Goal: Navigation & Orientation: Find specific page/section

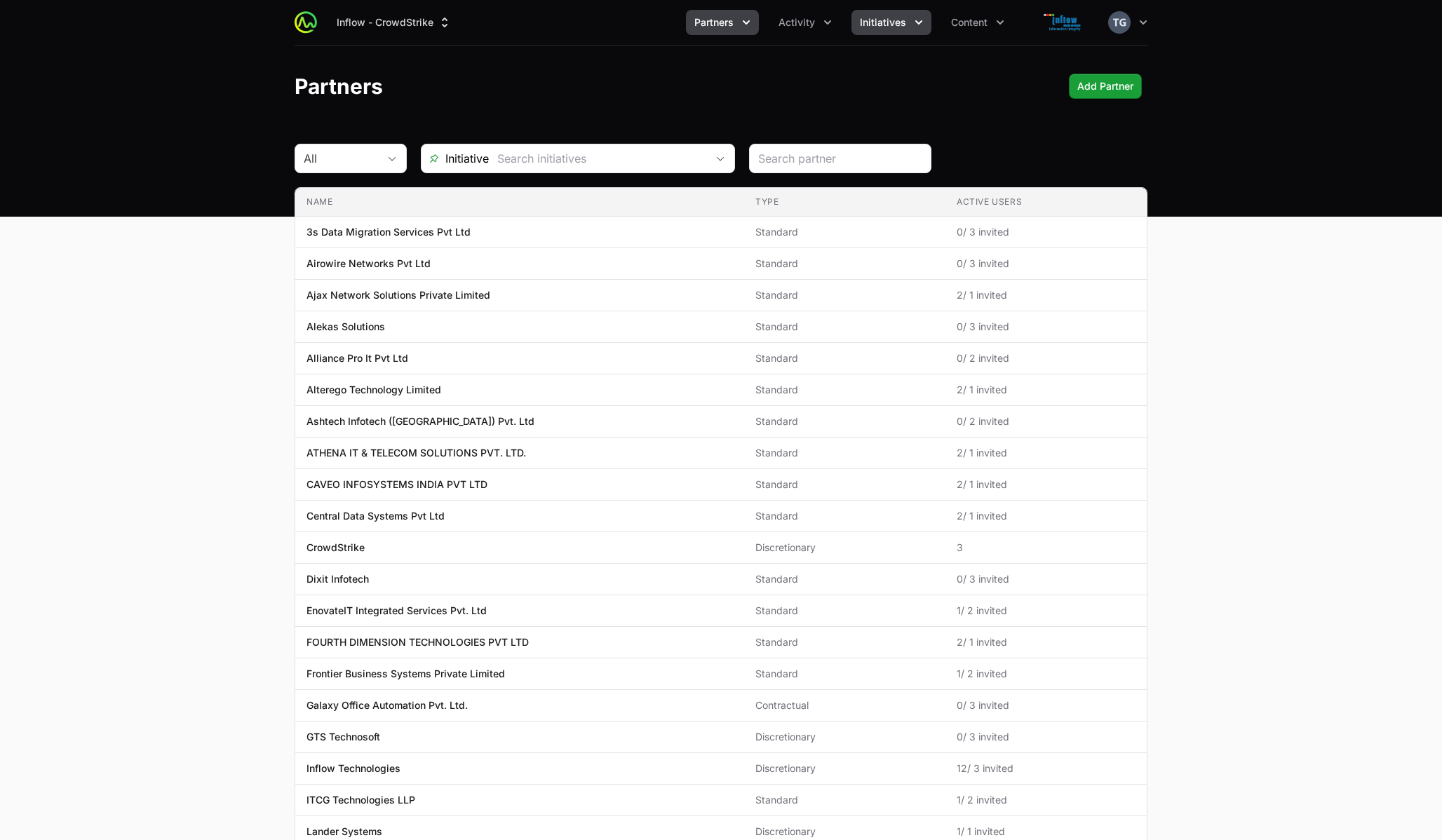
click at [875, 17] on span "Initiatives" at bounding box center [882, 22] width 47 height 14
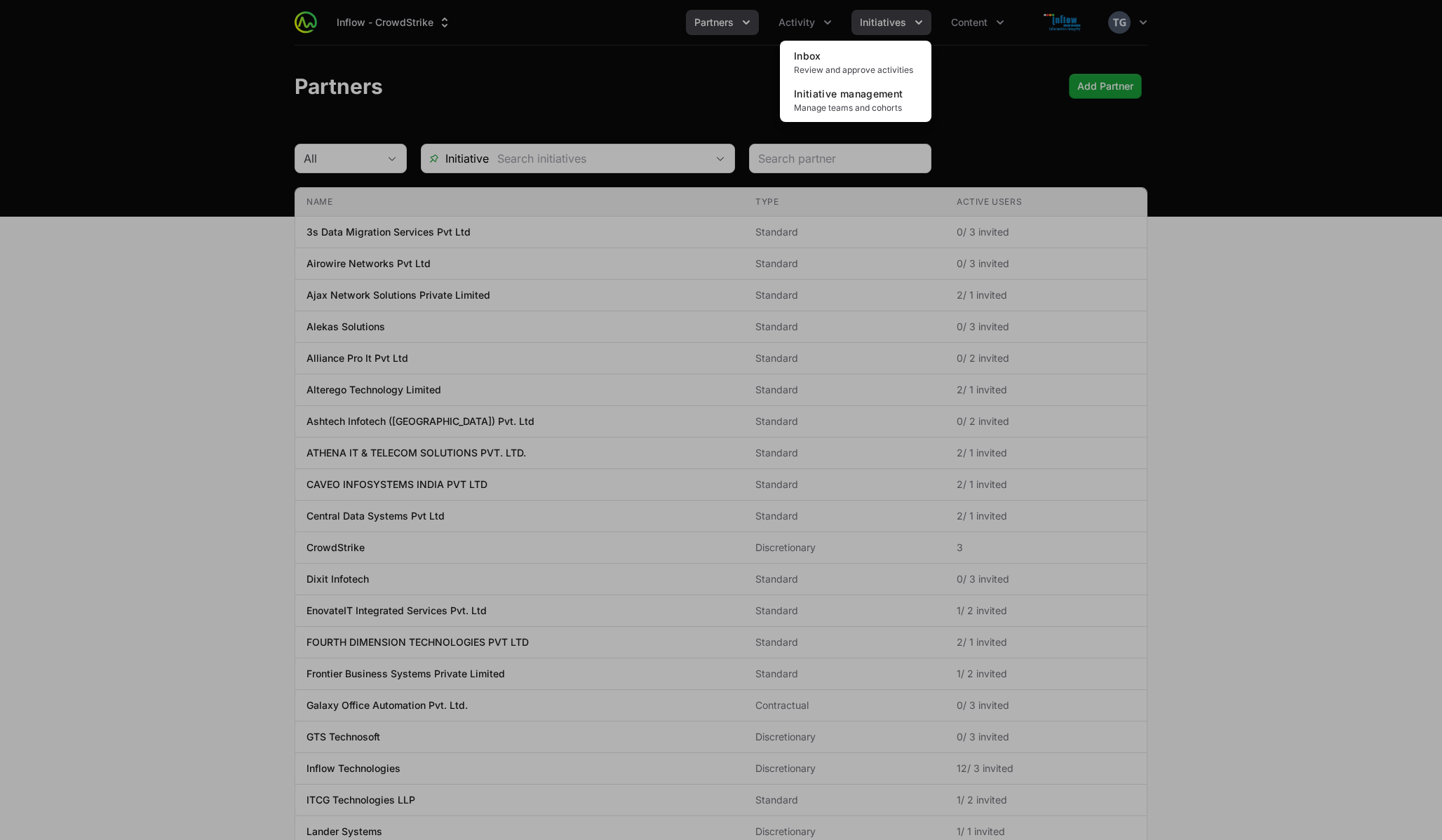
click at [875, 17] on div "Initiatives menu" at bounding box center [721, 420] width 1442 height 840
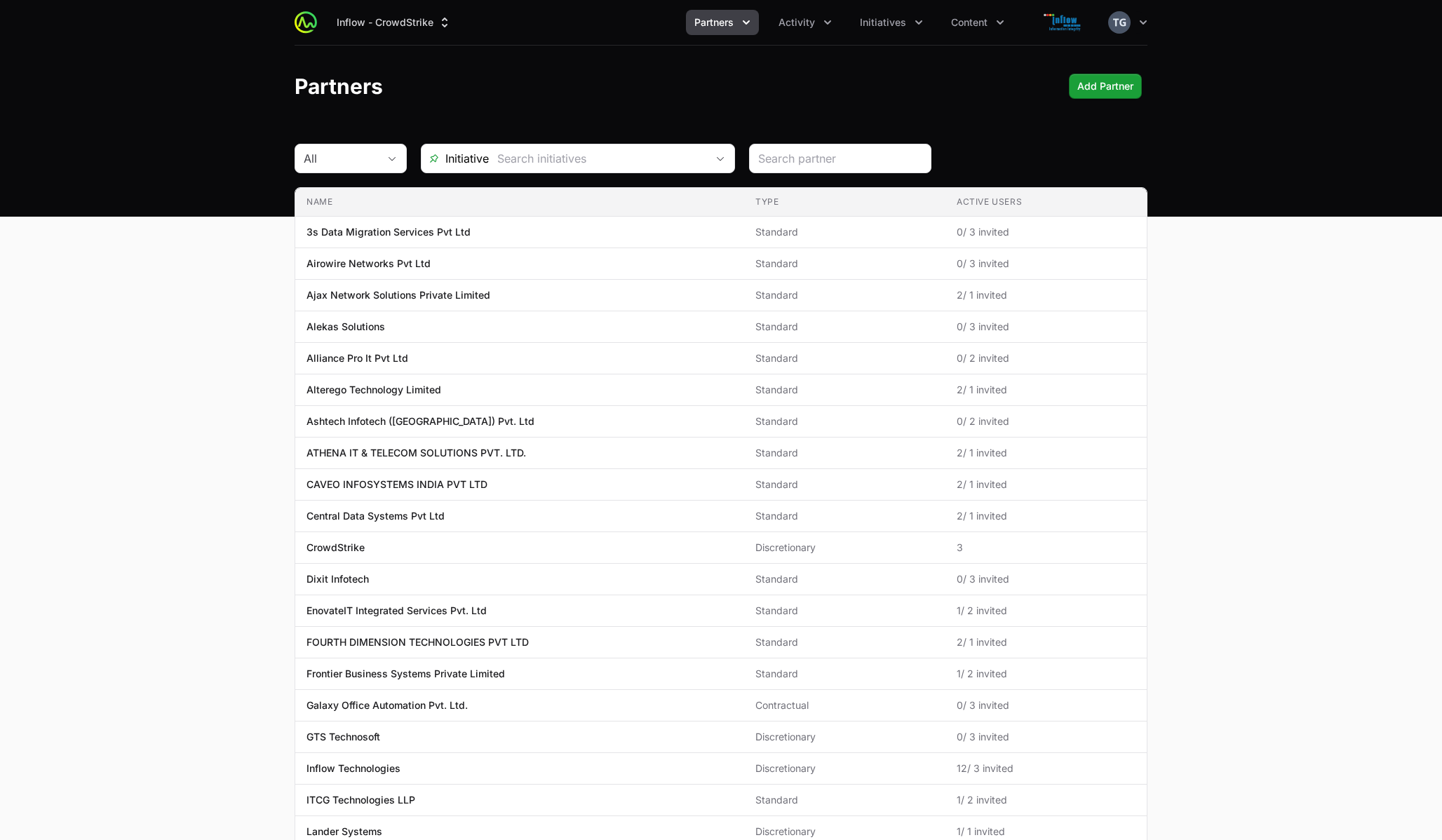
click at [609, 99] on header "Partners Add Partner" at bounding box center [721, 86] width 1442 height 81
click at [432, 18] on button "Inflow - CrowdStrike" at bounding box center [394, 23] width 132 height 25
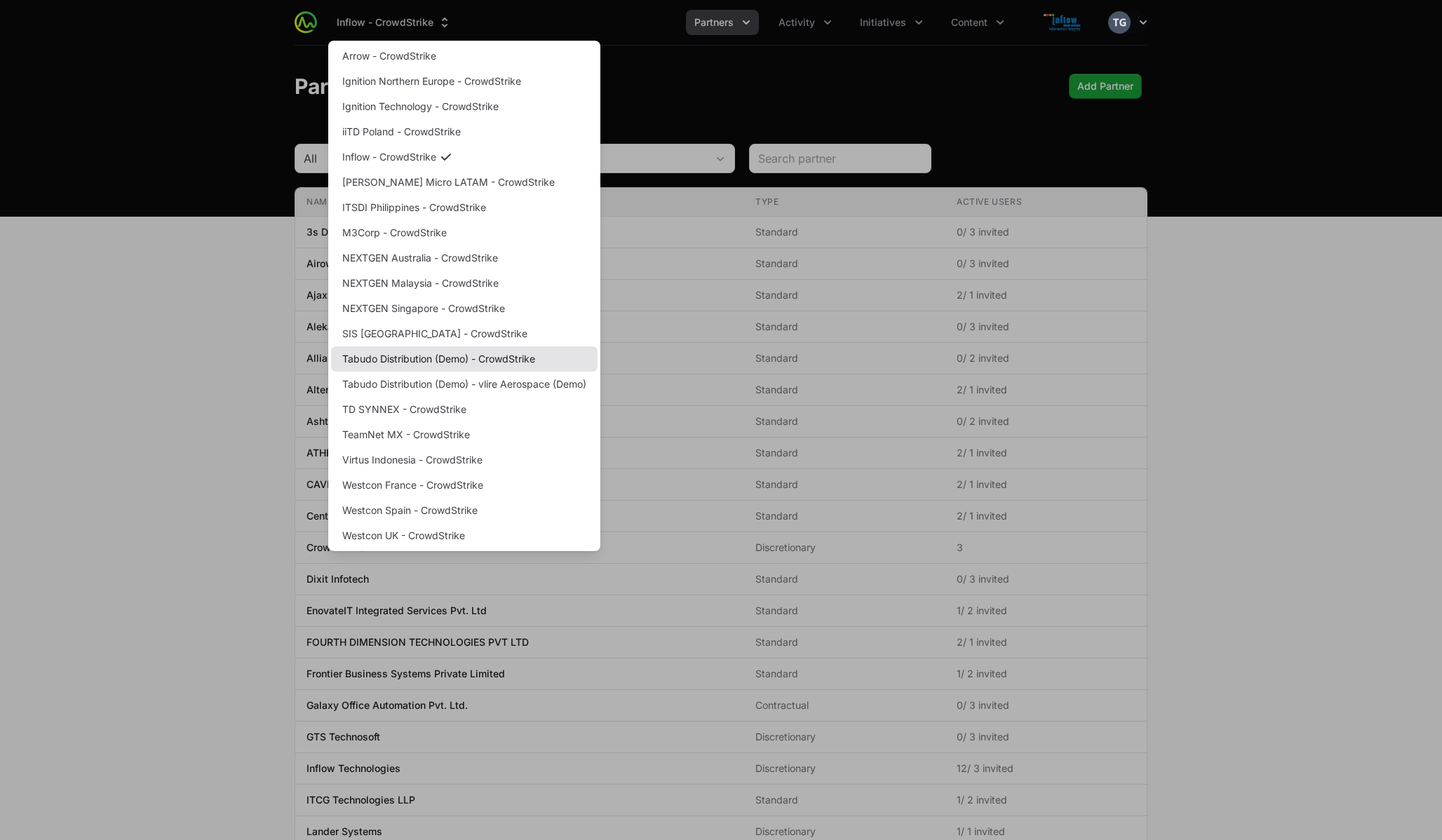
click at [390, 355] on link "Tabudo Distribution (Demo) - CrowdStrike" at bounding box center [465, 359] width 266 height 25
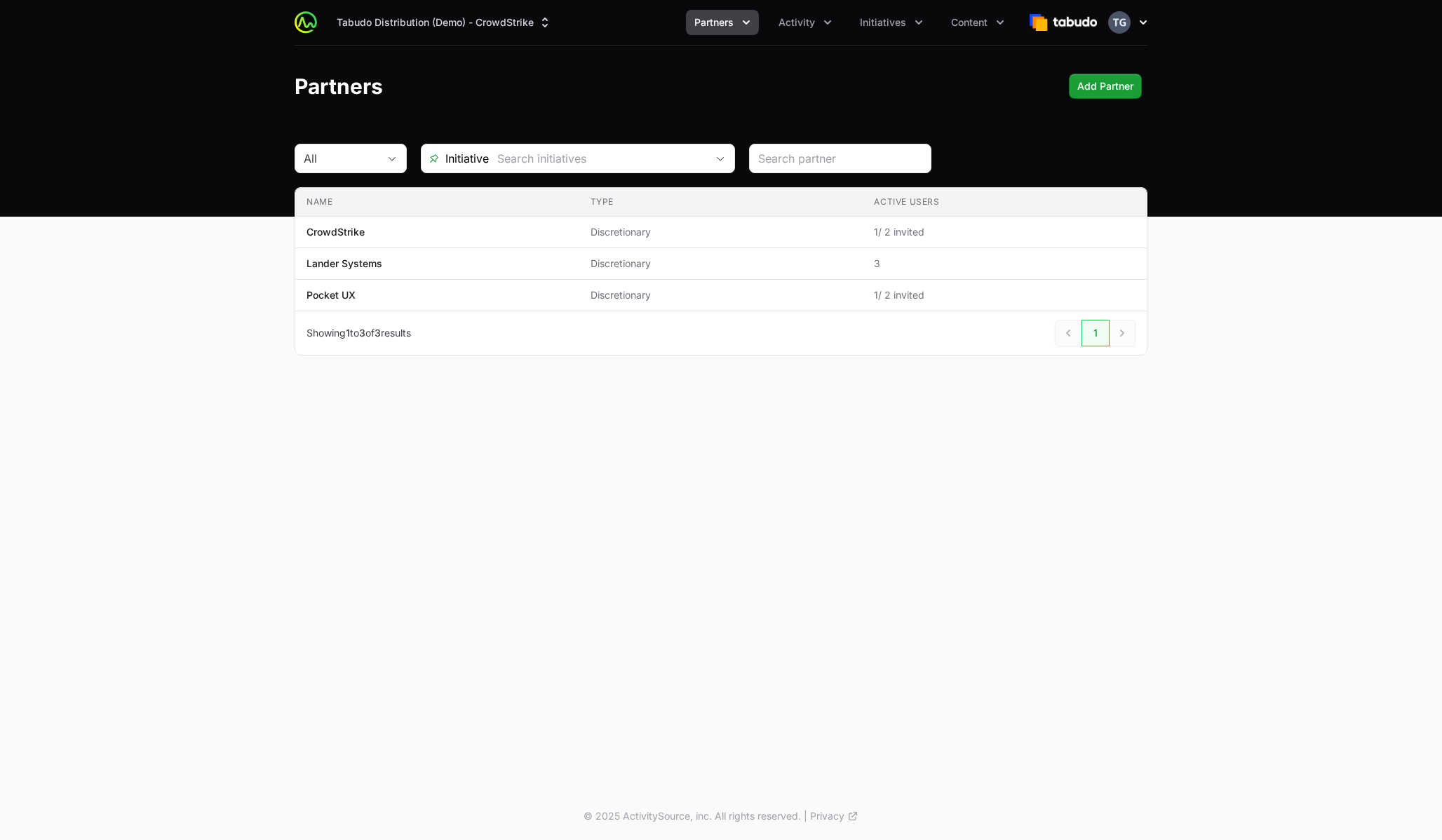
click at [1139, 17] on icon "button" at bounding box center [1143, 22] width 14 height 14
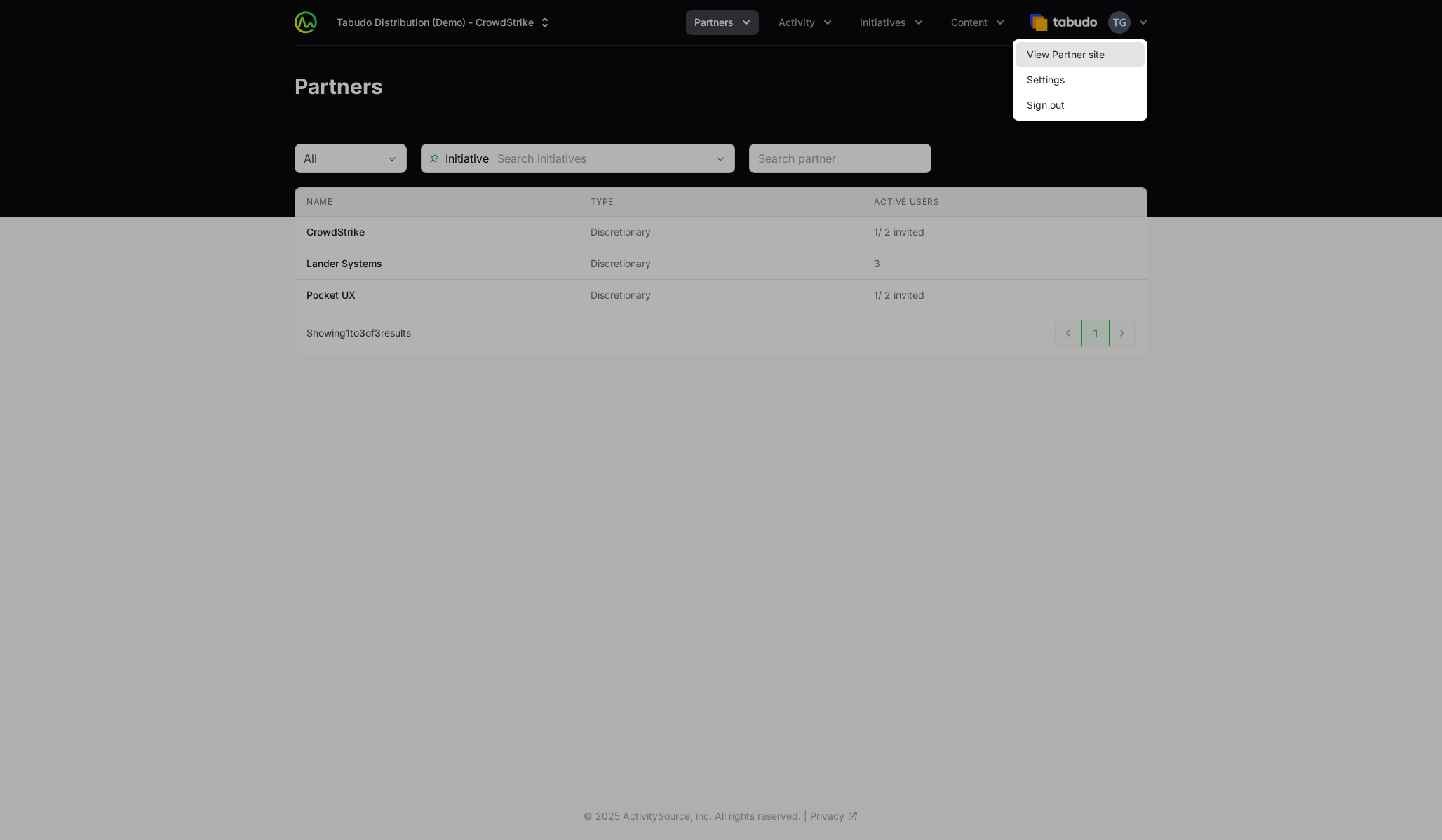
click at [1116, 63] on link "View Partner site" at bounding box center [1080, 55] width 129 height 25
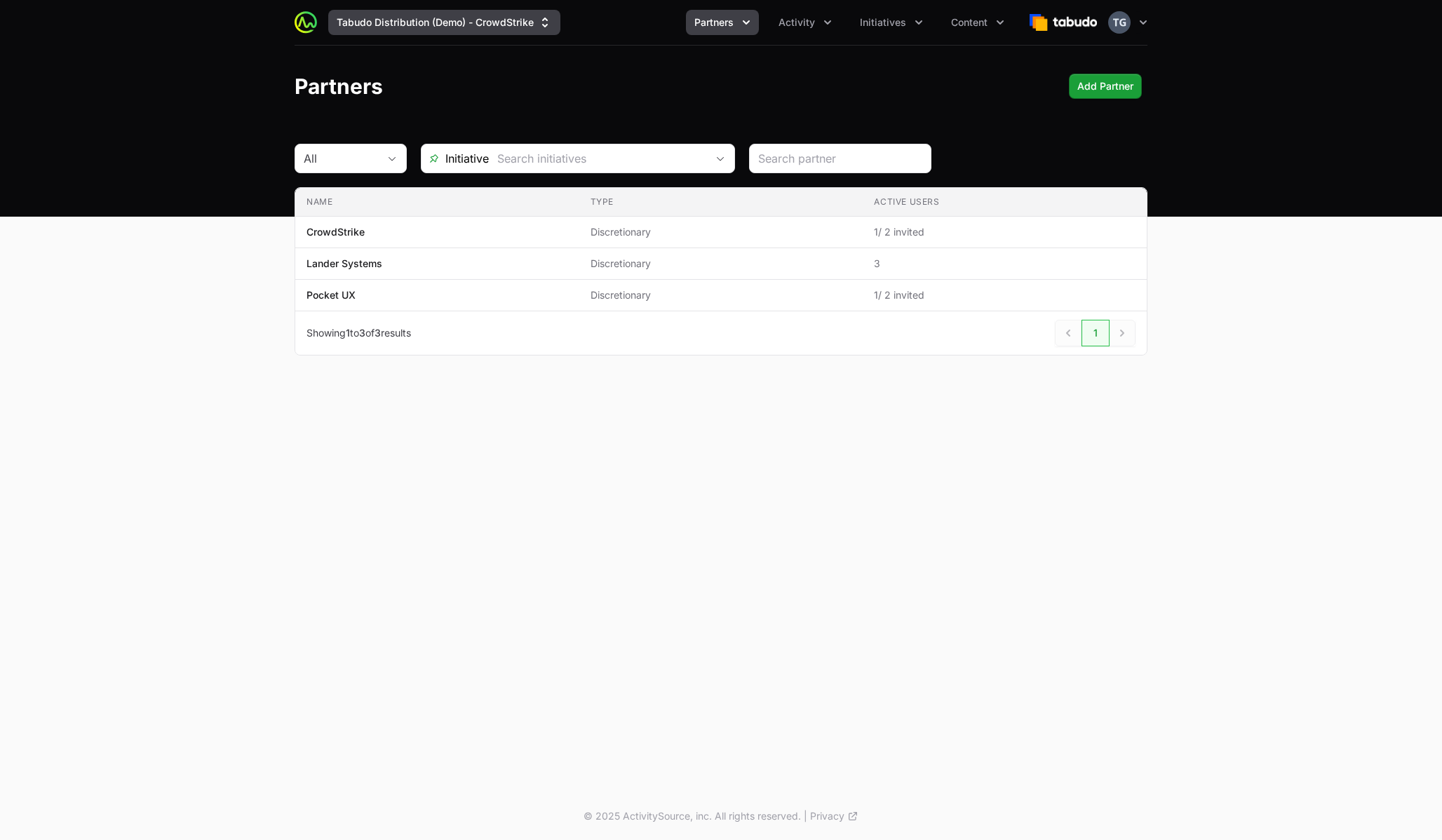
click at [509, 21] on button "Tabudo Distribution (Demo) - CrowdStrike" at bounding box center [444, 23] width 232 height 25
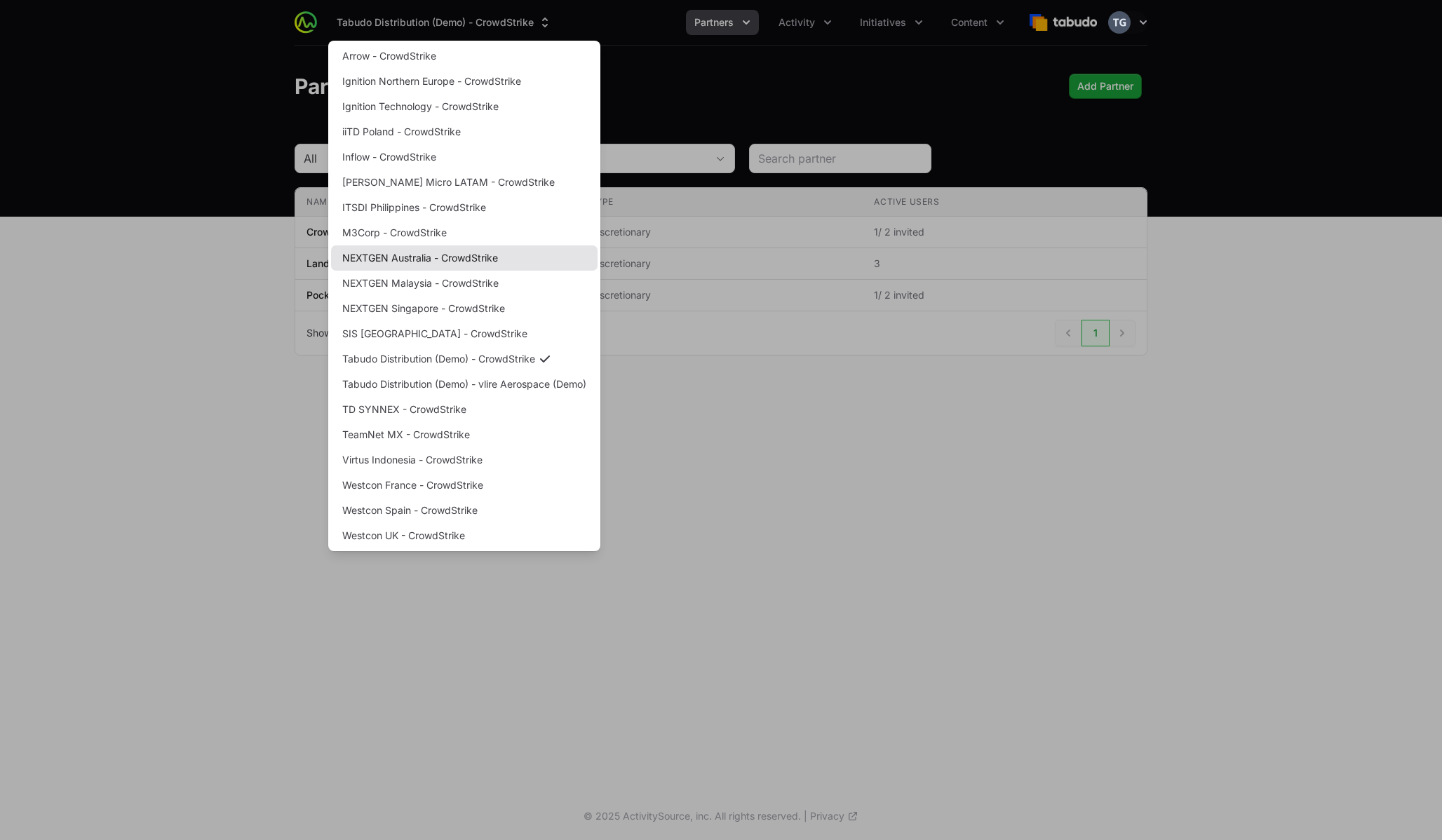
click at [423, 259] on link "NEXTGEN Australia - CrowdStrike" at bounding box center [465, 259] width 266 height 25
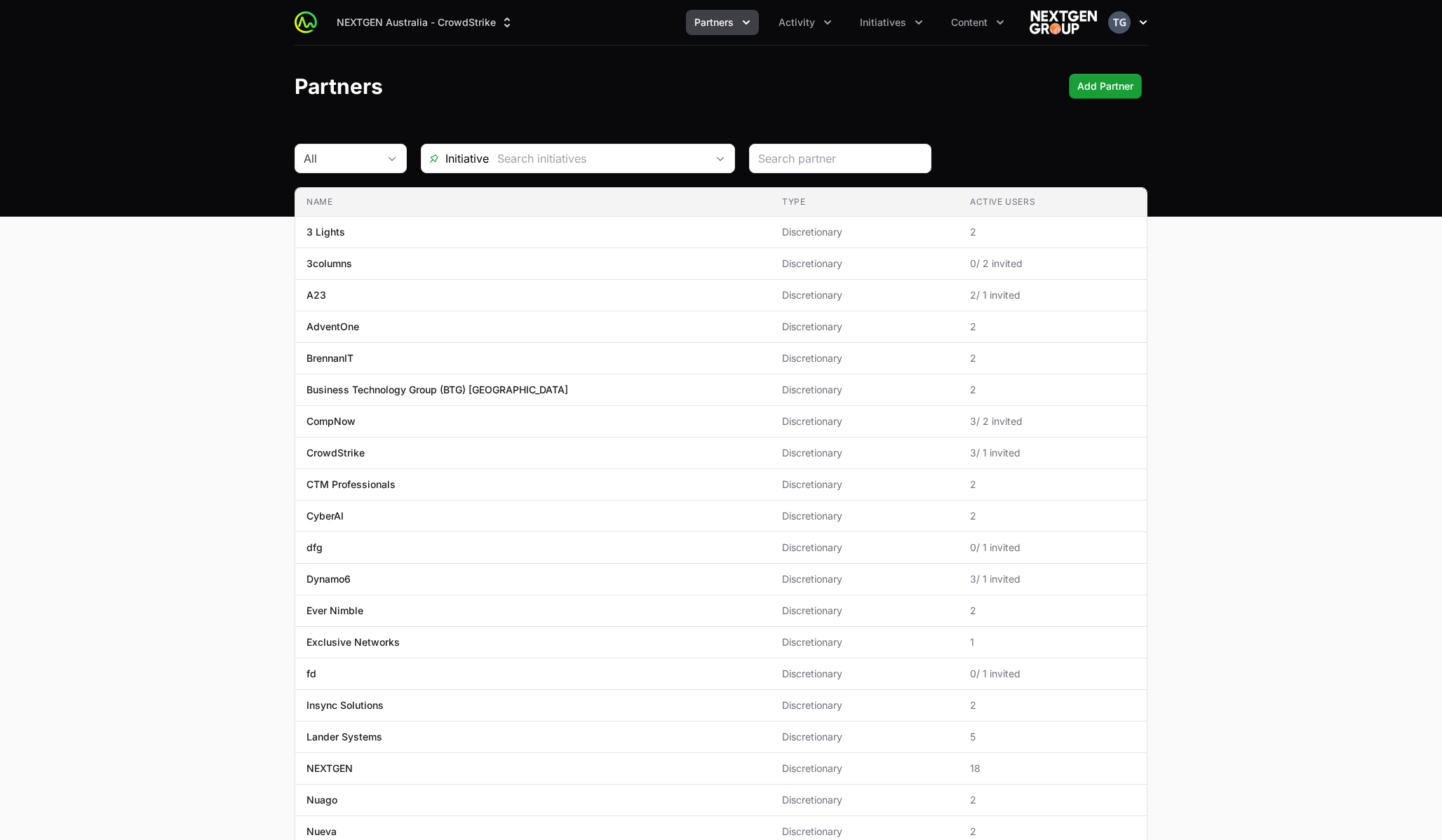
click at [1139, 16] on icon "button" at bounding box center [1143, 22] width 14 height 14
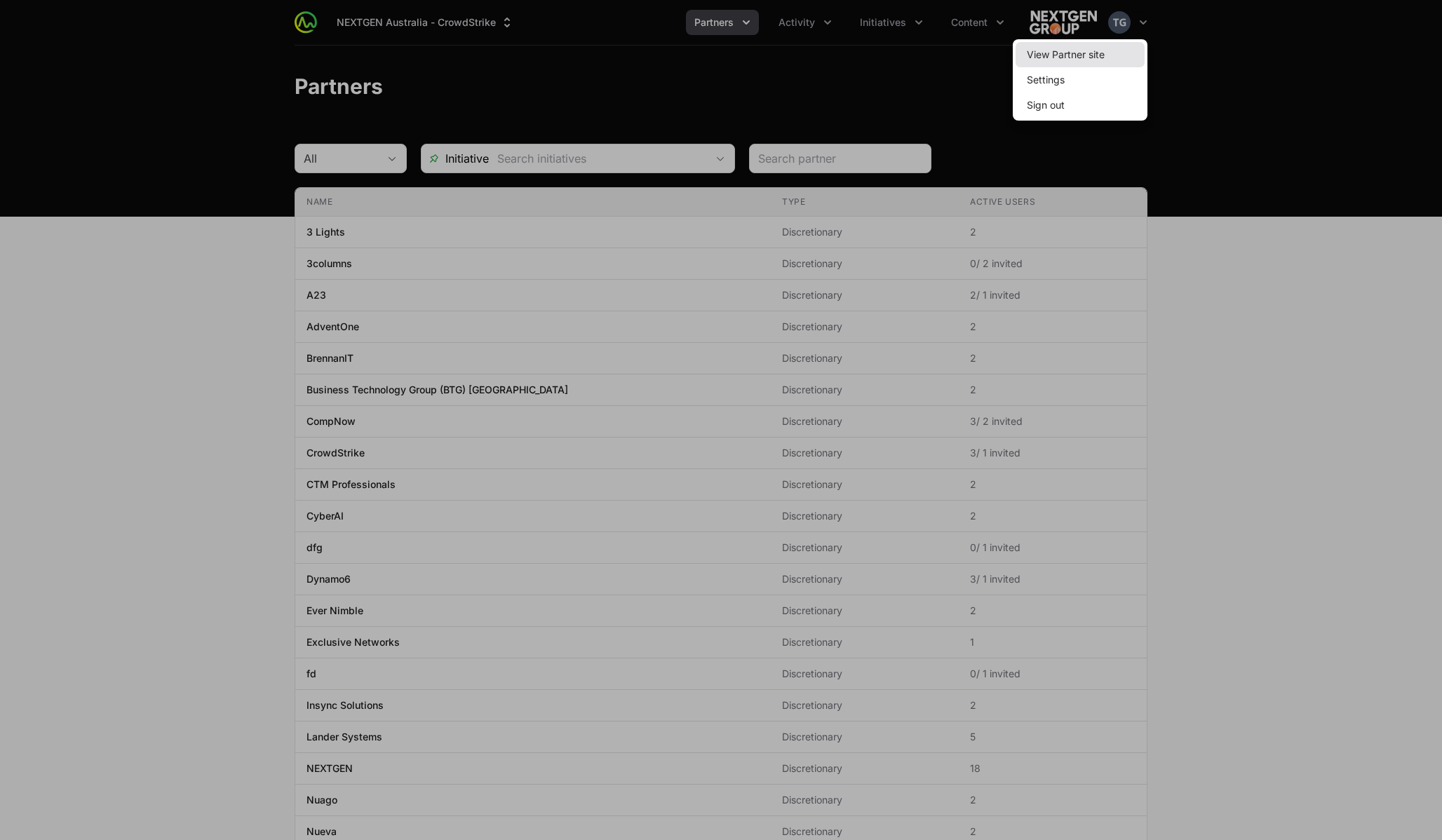
click at [1127, 47] on link "View Partner site" at bounding box center [1080, 55] width 129 height 25
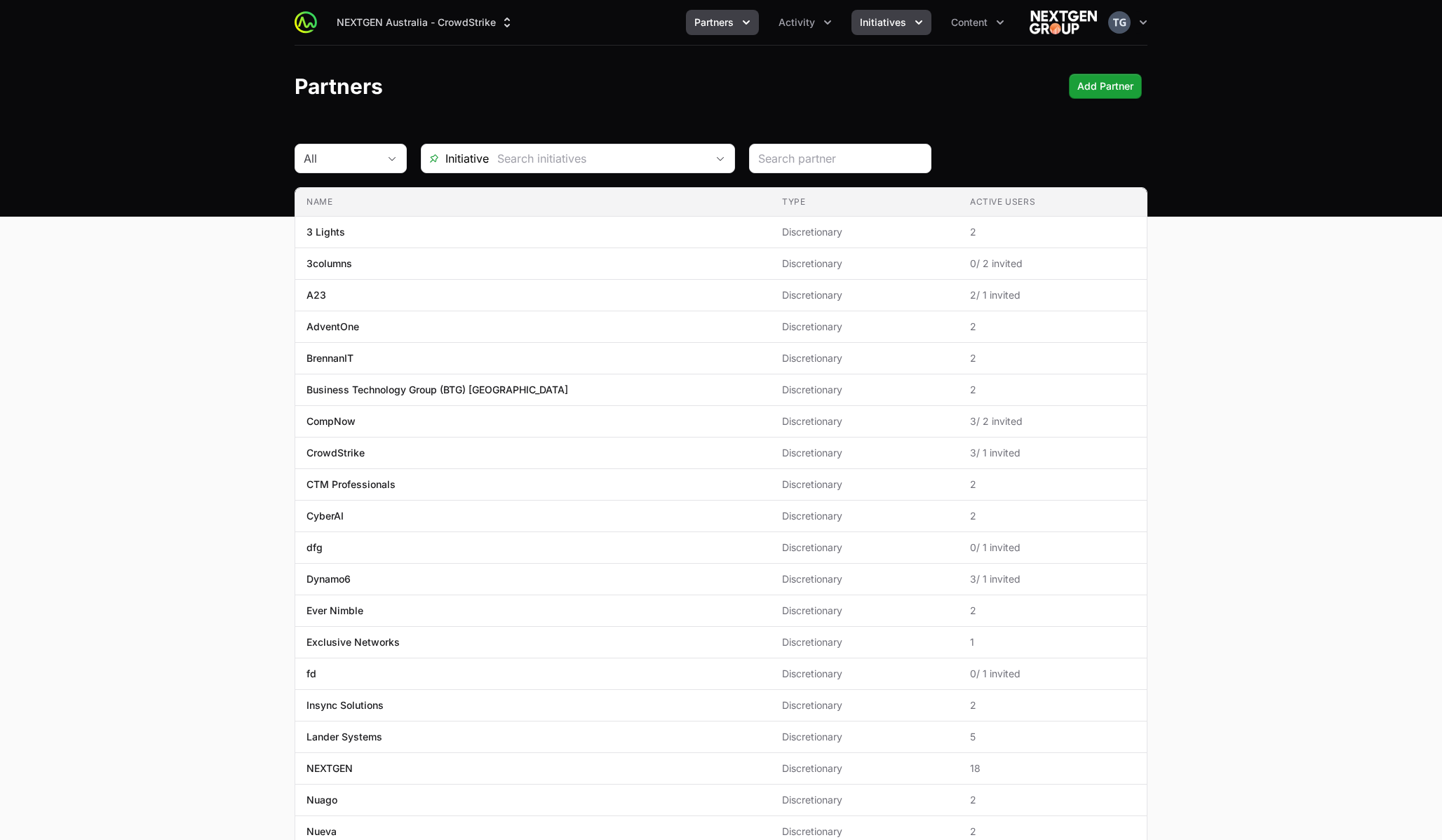
click at [872, 14] on button "Initiatives" at bounding box center [892, 23] width 80 height 25
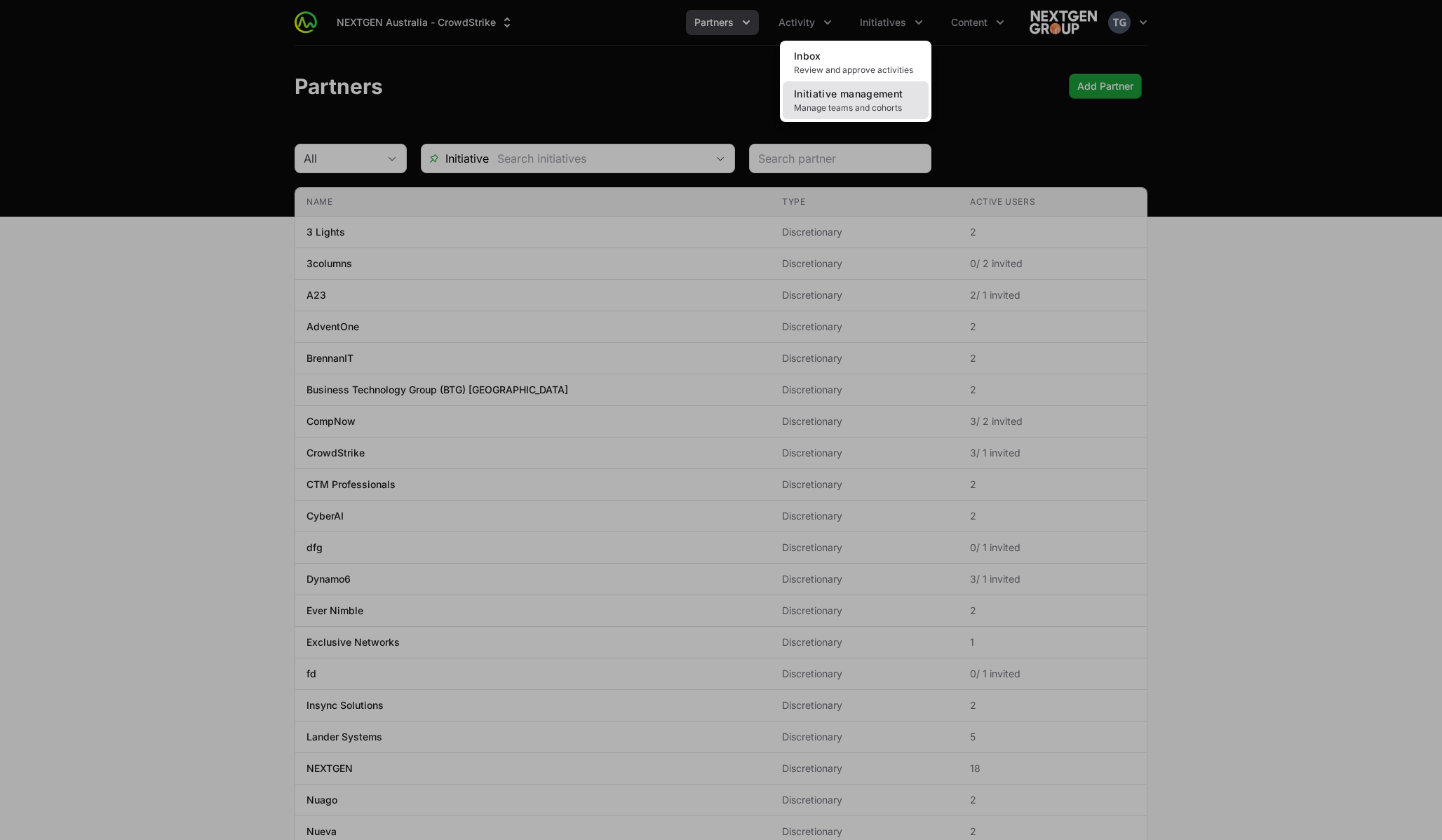
click at [843, 99] on span "Initiative management" at bounding box center [849, 93] width 109 height 12
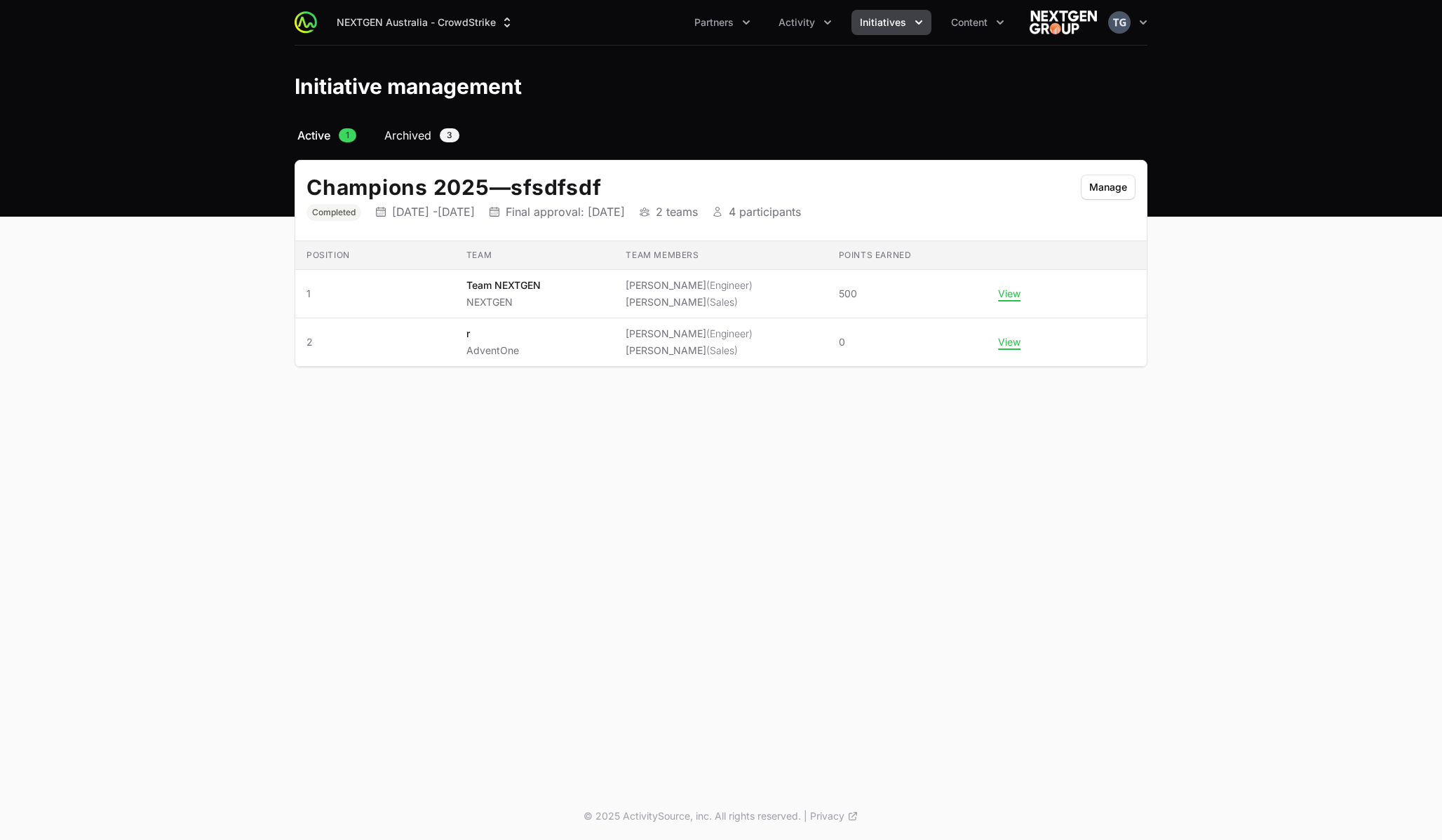
click at [421, 132] on span "Archived" at bounding box center [407, 136] width 47 height 17
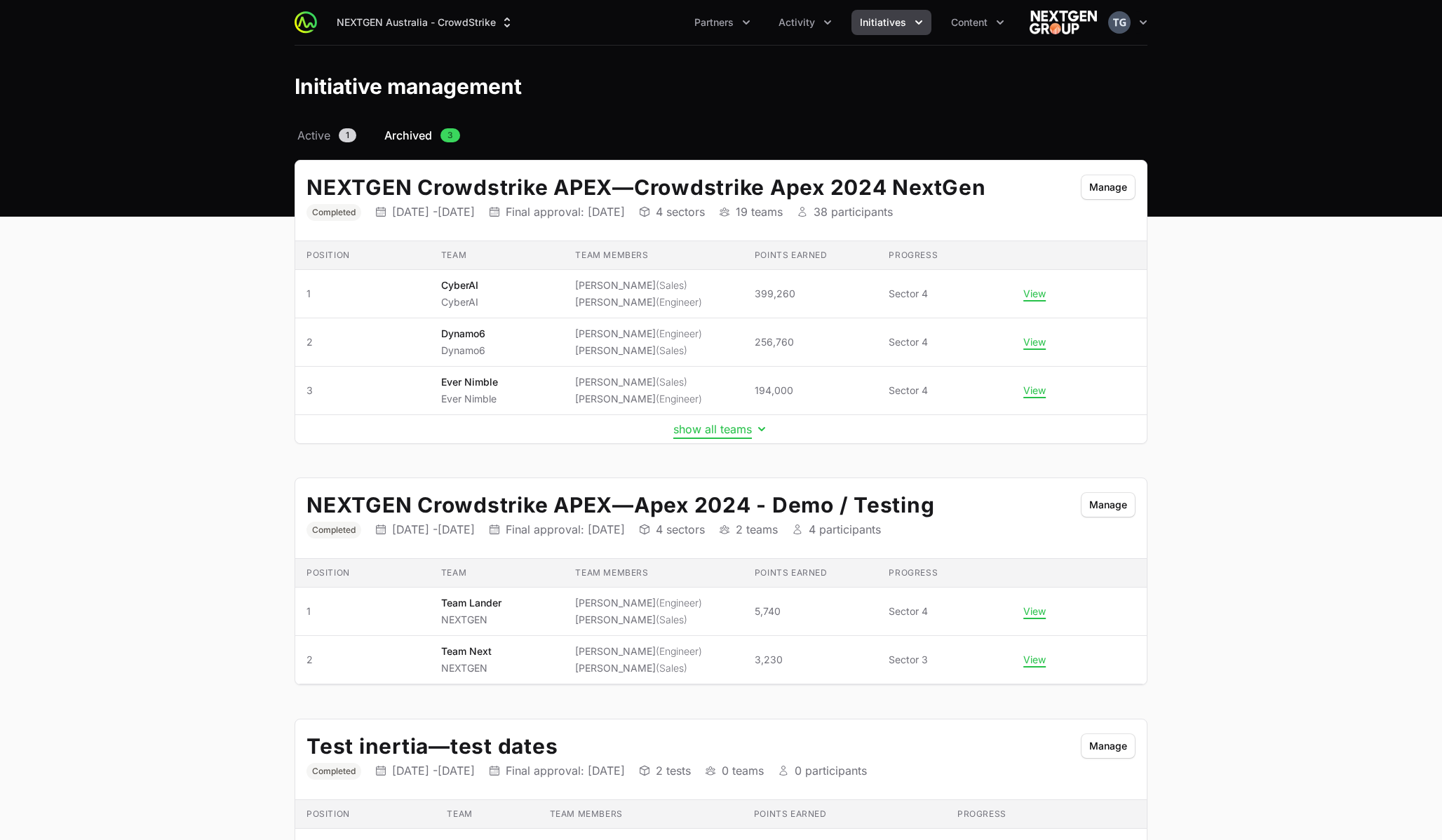
click at [698, 429] on button "show all teams" at bounding box center [721, 429] width 96 height 14
